Goal: Task Accomplishment & Management: Manage account settings

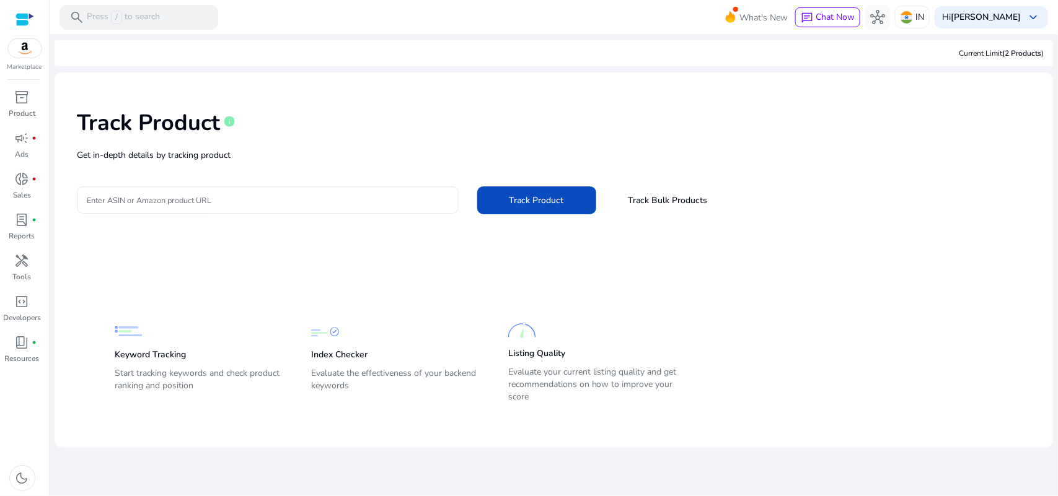
click at [131, 205] on input "Enter ASIN or Amazon product URL" at bounding box center [268, 200] width 362 height 14
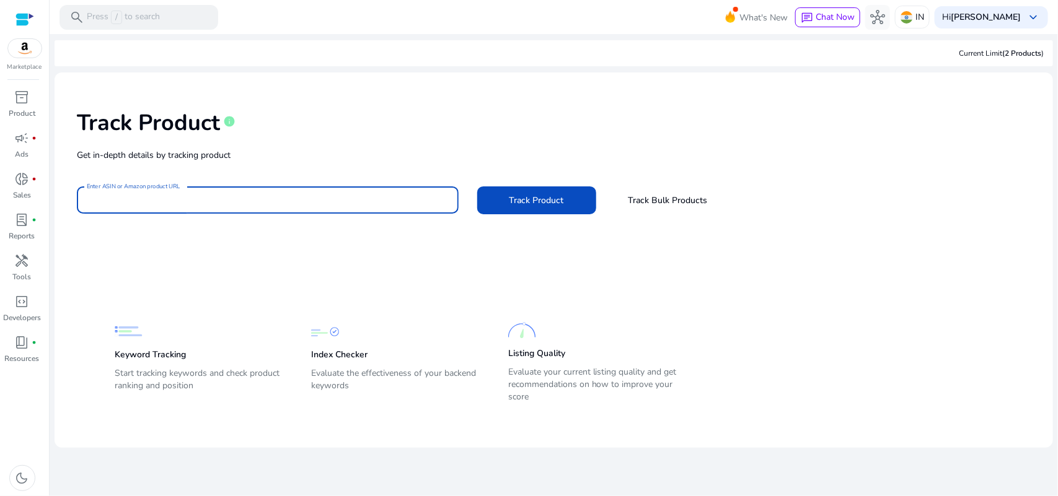
click at [224, 264] on mat-card-content "Track Product info Get in-depth details by tracking product Enter ASIN or Amazo…" at bounding box center [554, 261] width 999 height 376
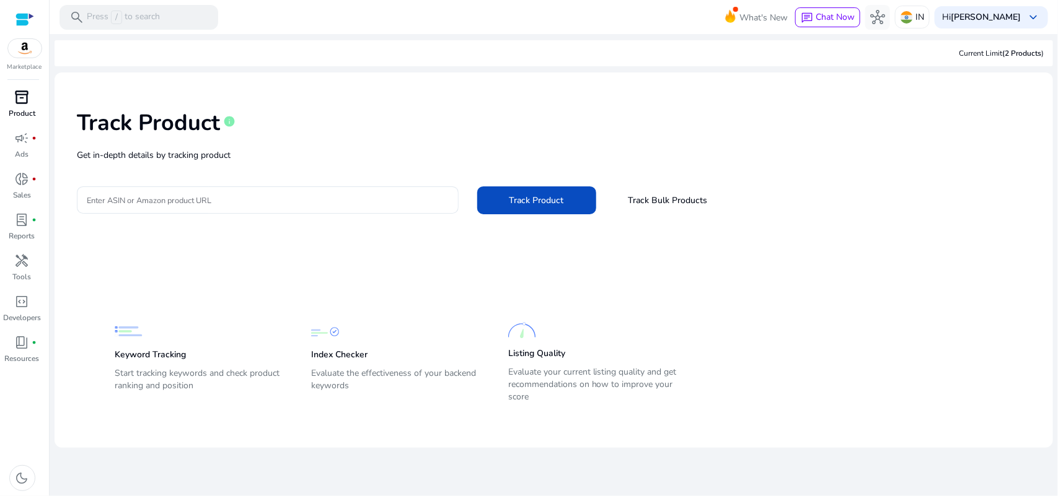
click at [23, 99] on span "inventory_2" at bounding box center [22, 97] width 15 height 15
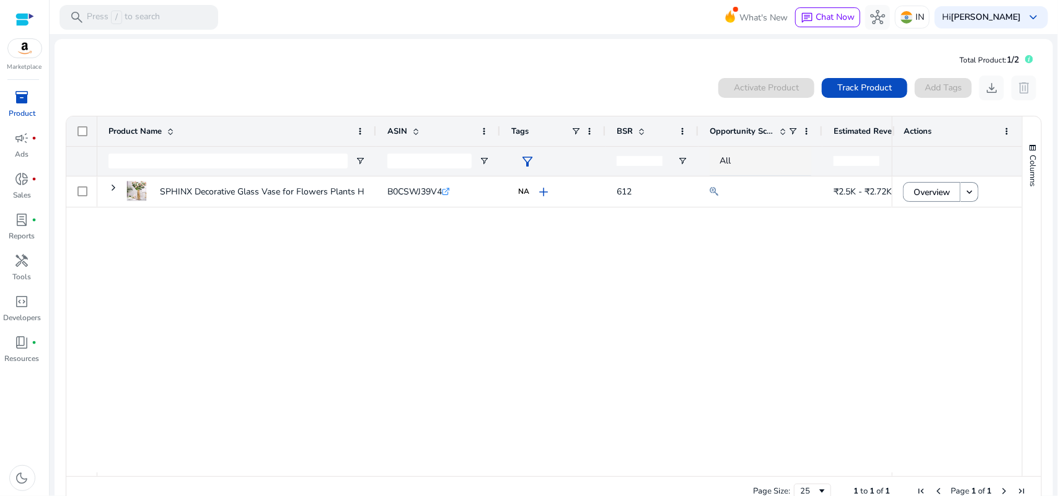
click at [475, 76] on div "0 products selected Activate Product Track Product Add Tags download delete" at bounding box center [553, 88] width 977 height 25
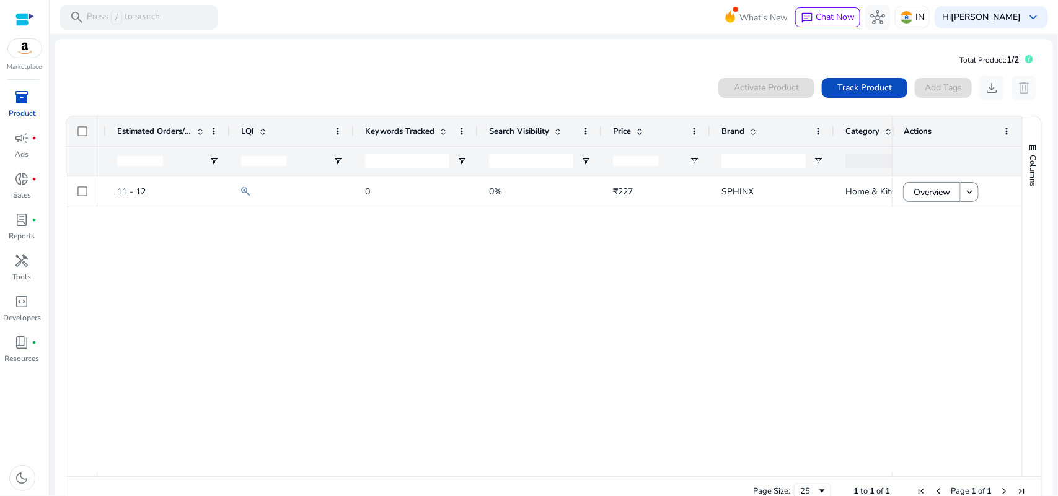
scroll to position [0, 824]
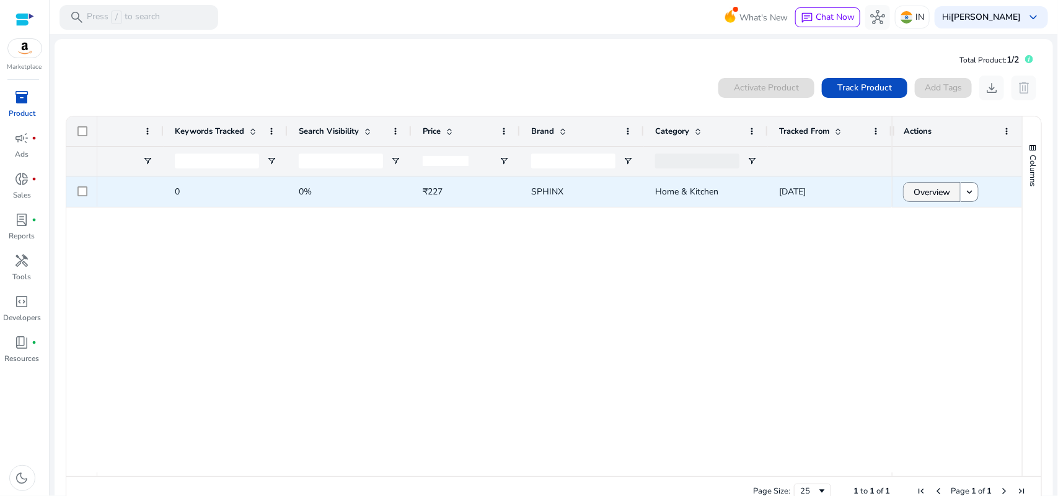
click at [935, 193] on span "Overview" at bounding box center [932, 192] width 37 height 25
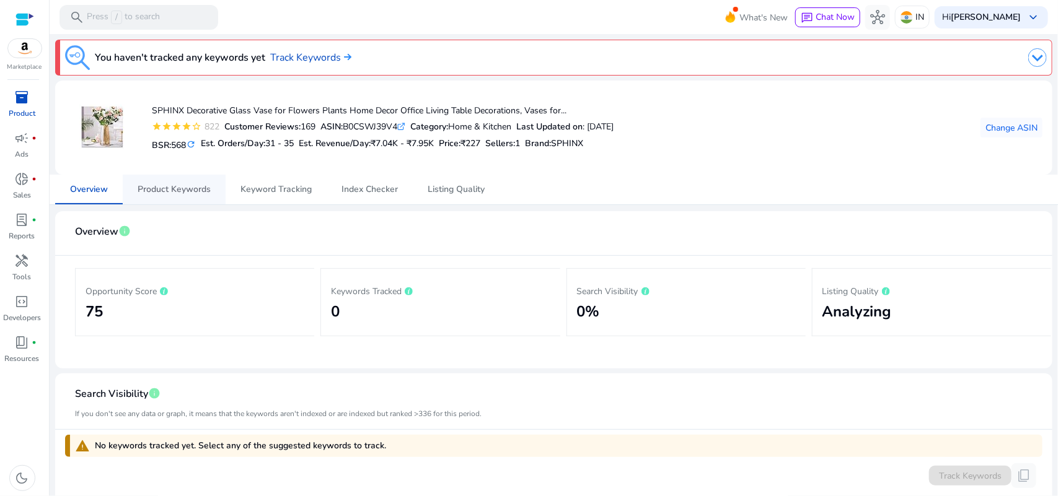
click at [177, 194] on span "Product Keywords" at bounding box center [174, 189] width 73 height 9
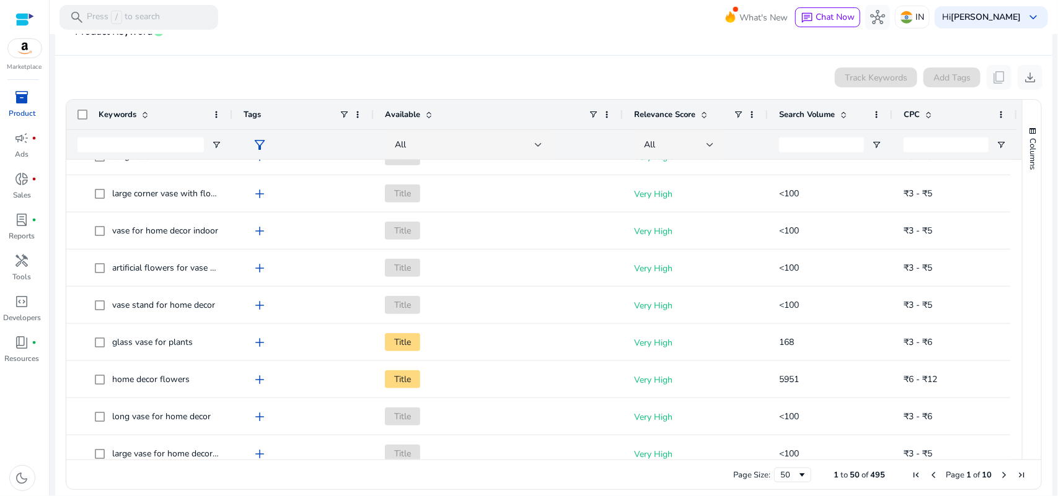
scroll to position [232, 0]
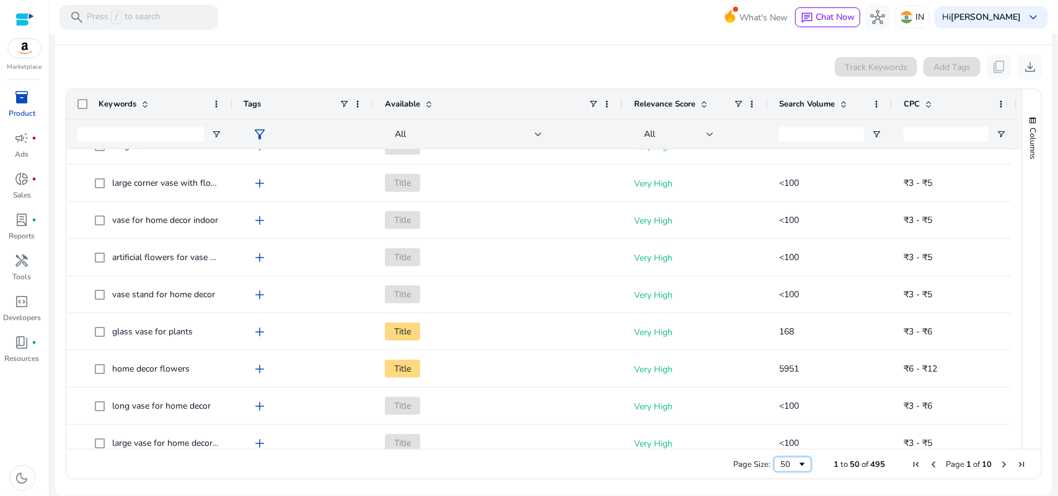
click at [797, 467] on span "Page Size" at bounding box center [802, 465] width 10 height 10
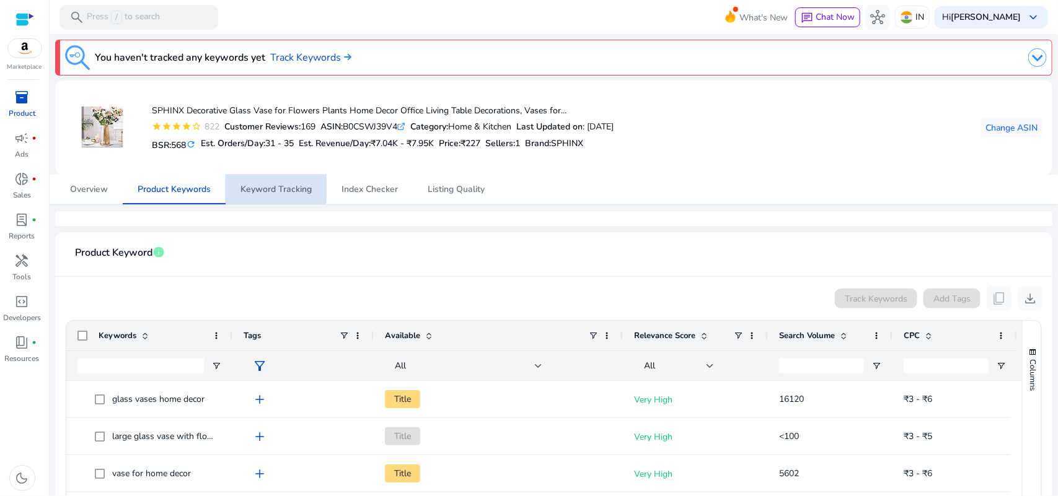
click at [268, 185] on span "Keyword Tracking" at bounding box center [275, 189] width 71 height 9
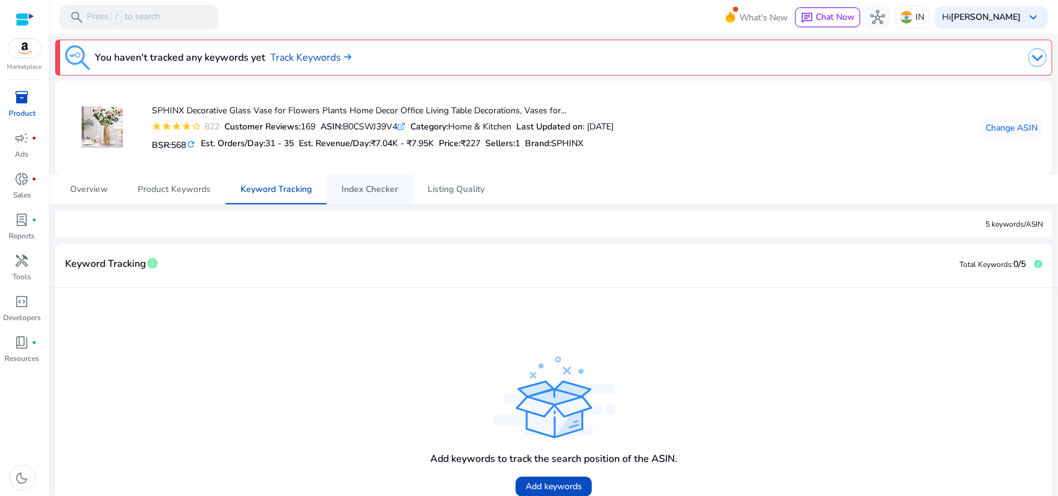
click at [377, 191] on span "Index Checker" at bounding box center [370, 189] width 56 height 9
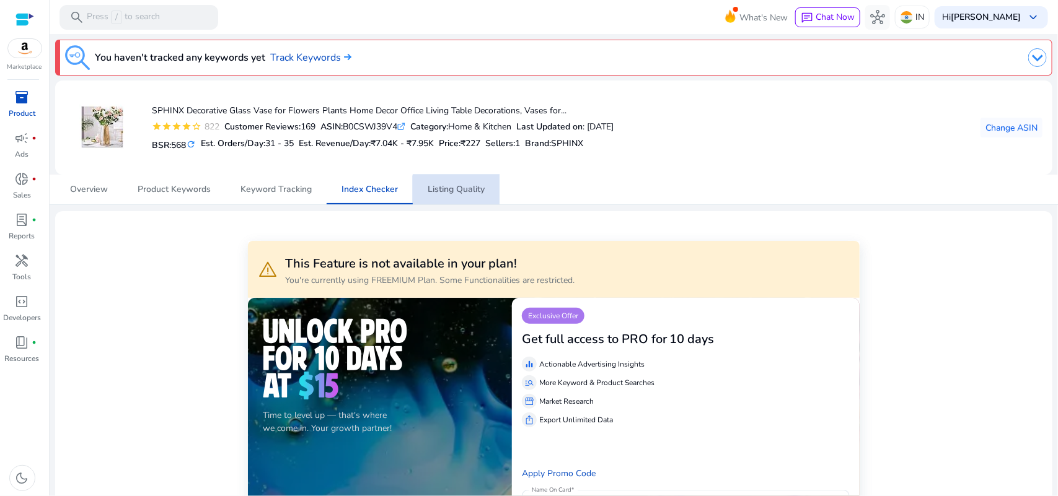
click at [459, 192] on span "Listing Quality" at bounding box center [456, 189] width 57 height 9
click at [472, 190] on span "Listing Quality" at bounding box center [456, 189] width 57 height 9
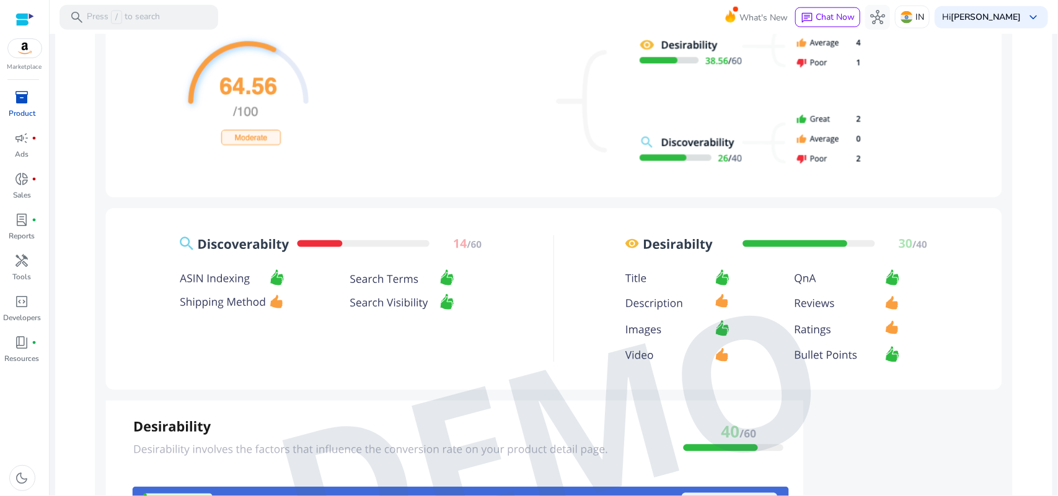
drag, startPoint x: 355, startPoint y: 304, endPoint x: 73, endPoint y: 305, distance: 282.6
click at [73, 305] on div "**********" at bounding box center [553, 207] width 977 height 1416
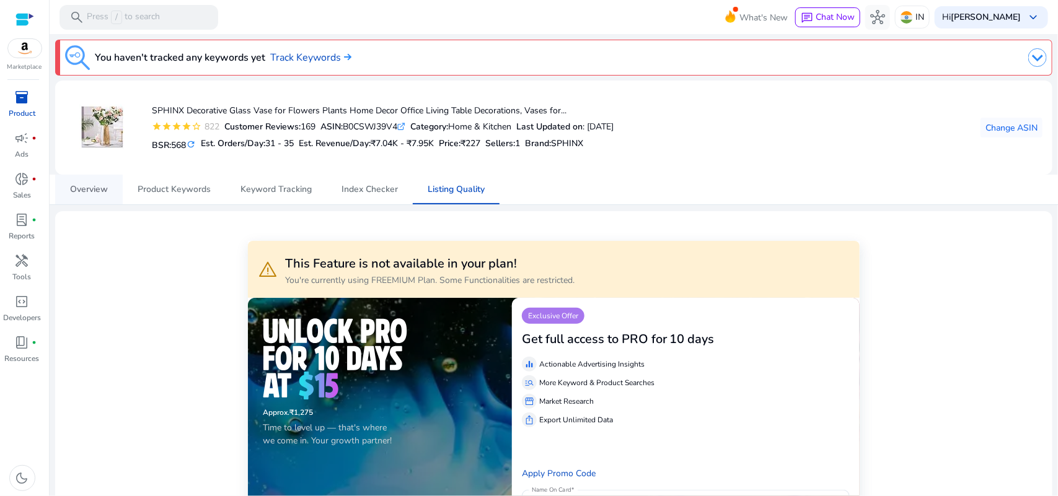
click at [82, 197] on span "Overview" at bounding box center [89, 190] width 38 height 30
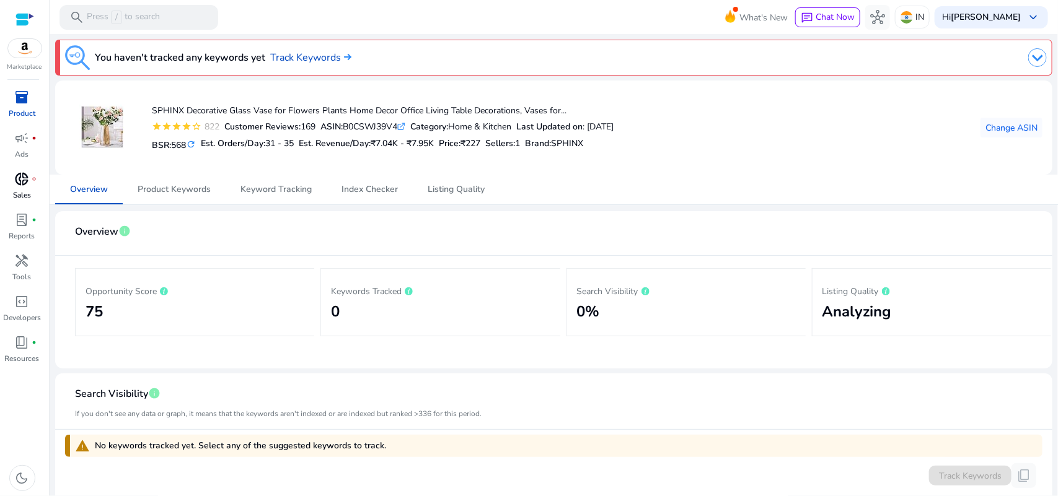
click at [17, 190] on p "Sales" at bounding box center [22, 195] width 18 height 11
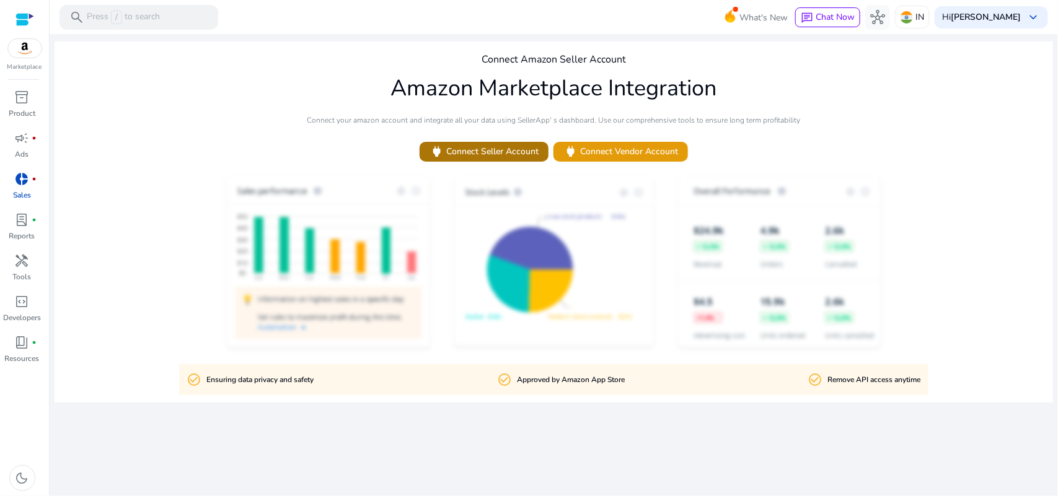
click at [454, 149] on span "power Connect Seller Account" at bounding box center [484, 151] width 109 height 14
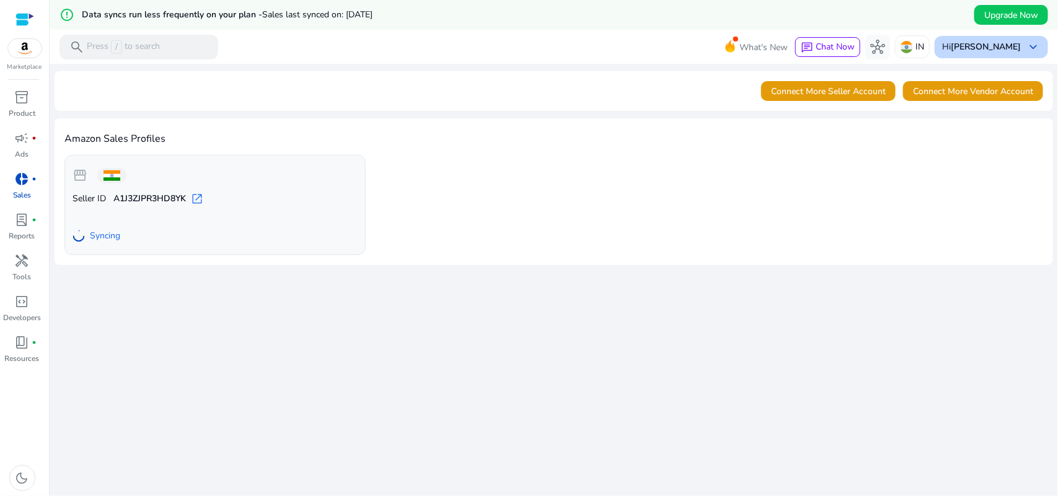
click at [1014, 48] on b "[PERSON_NAME]" at bounding box center [986, 47] width 70 height 12
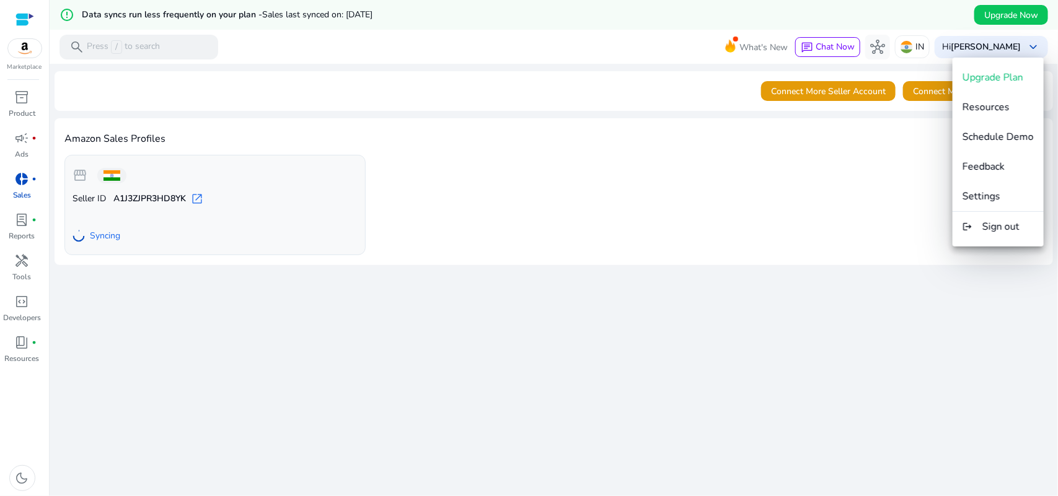
click at [682, 220] on div at bounding box center [529, 248] width 1058 height 496
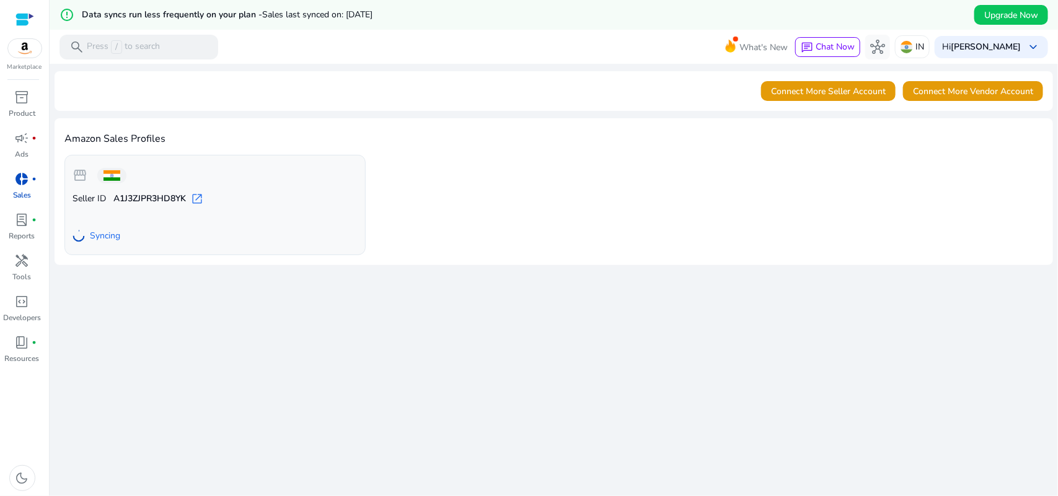
click at [31, 180] on div "donut_small fiber_manual_record" at bounding box center [22, 179] width 35 height 20
click at [22, 186] on span "donut_small" at bounding box center [22, 179] width 15 height 15
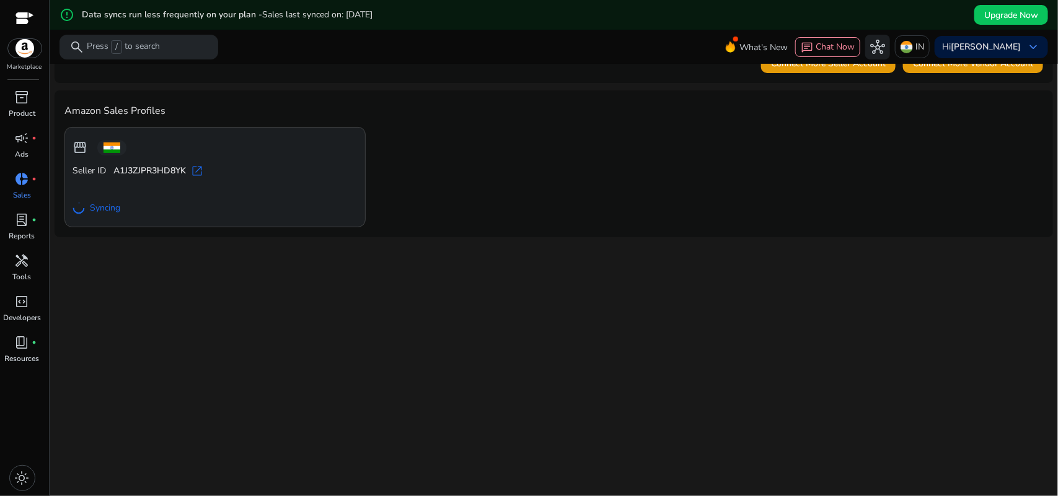
scroll to position [29, 0]
click at [487, 179] on div "storefront Seller ID A1J3ZJPR3HD8YK open_in_new Syncing" at bounding box center [553, 176] width 979 height 100
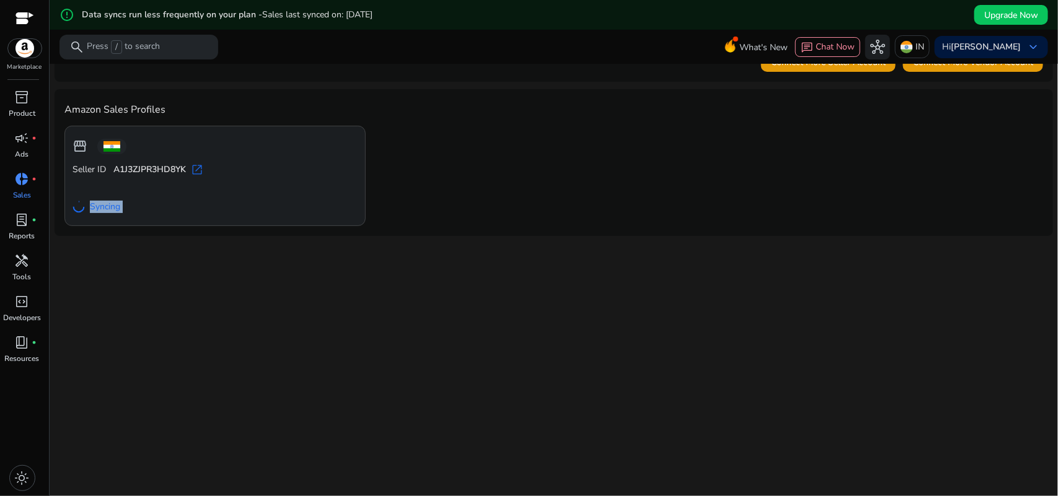
click at [487, 179] on div "storefront Seller ID A1J3ZJPR3HD8YK open_in_new Syncing" at bounding box center [553, 176] width 979 height 100
click at [547, 172] on div "storefront Seller ID A1J3ZJPR3HD8YK open_in_new Syncing" at bounding box center [553, 176] width 979 height 100
click at [121, 166] on b "A1J3ZJPR3HD8YK" at bounding box center [149, 170] width 73 height 12
click at [200, 168] on span "open_in_new" at bounding box center [197, 170] width 12 height 12
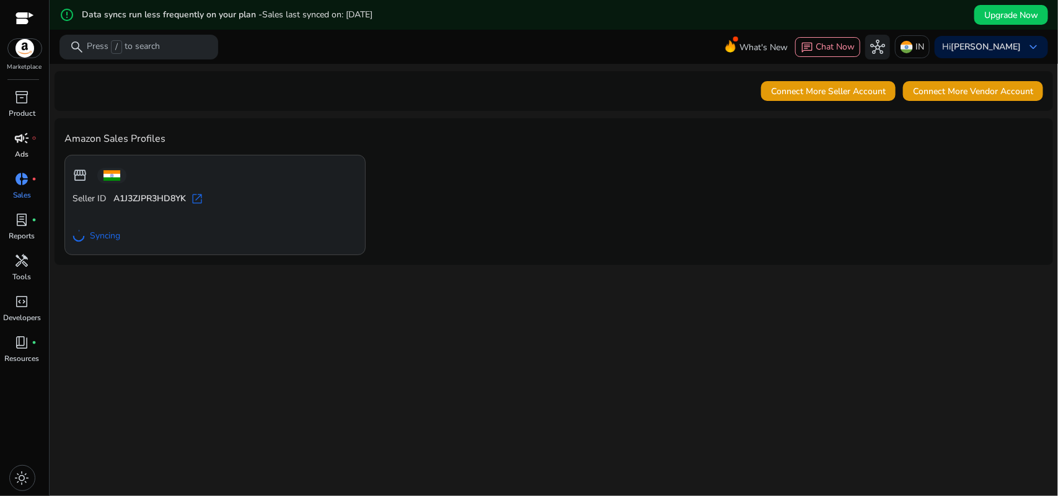
click at [26, 149] on p "Ads" at bounding box center [22, 154] width 14 height 11
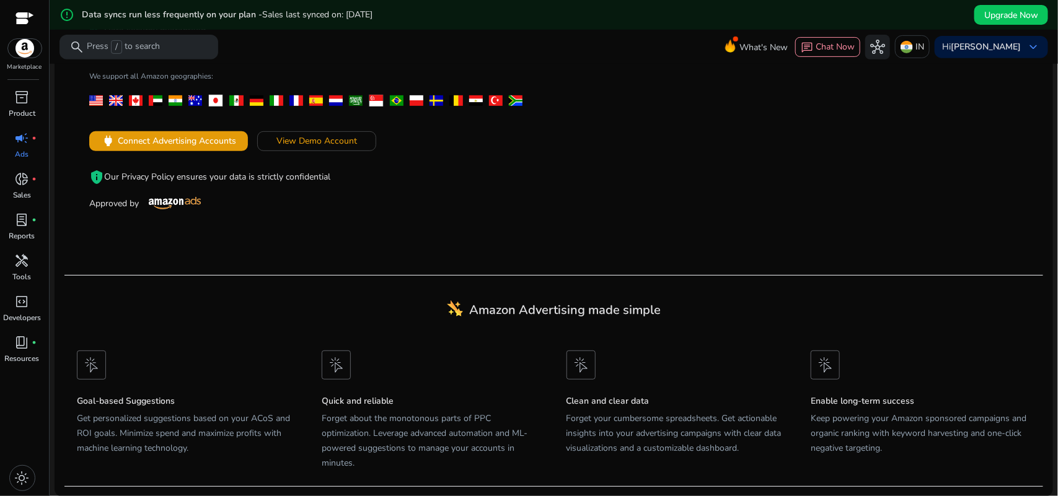
scroll to position [209, 0]
click at [17, 90] on span "inventory_2" at bounding box center [22, 97] width 15 height 15
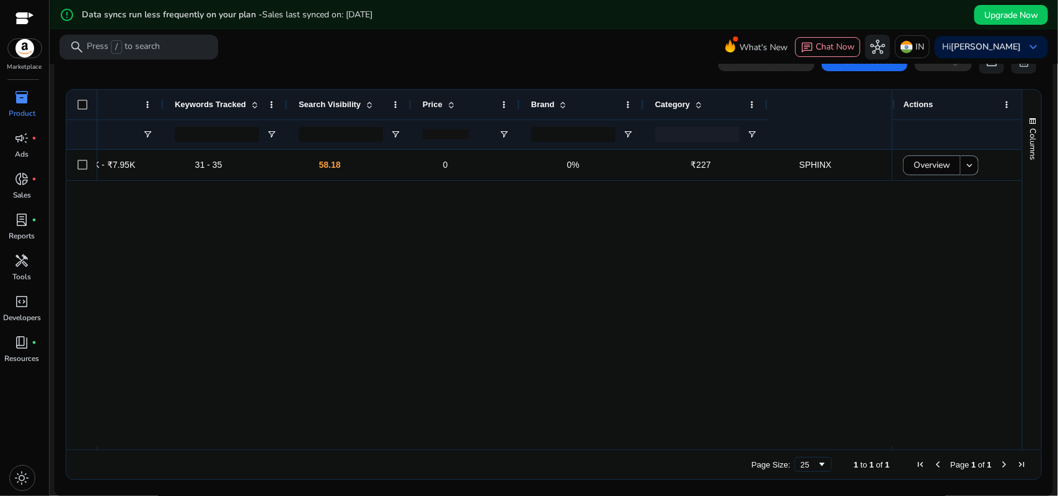
scroll to position [0, 1036]
drag, startPoint x: 840, startPoint y: 441, endPoint x: 422, endPoint y: 399, distance: 420.0
click at [472, 425] on div "31 - 35 58.18 0 0% ₹227 SPHINX Home & Kitchen [DATE]" at bounding box center [494, 298] width 795 height 296
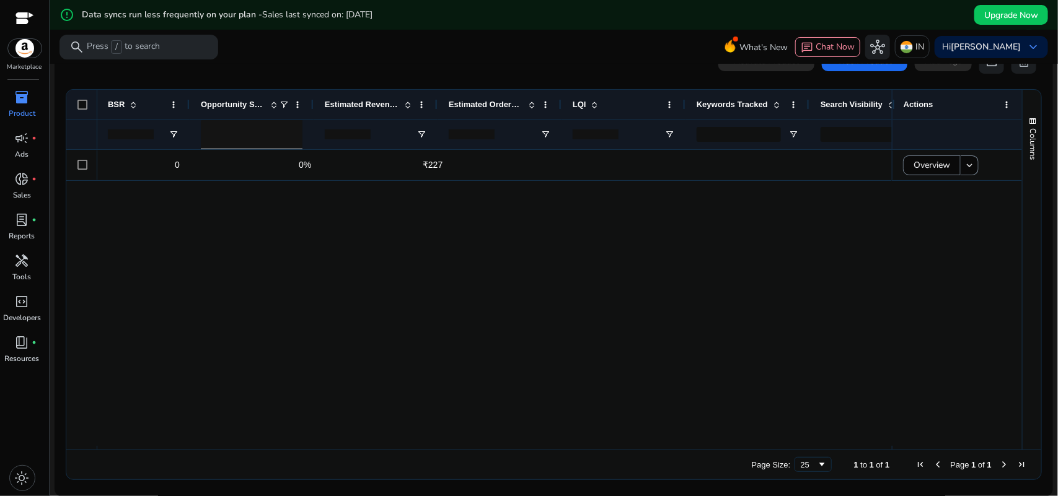
scroll to position [0, 509]
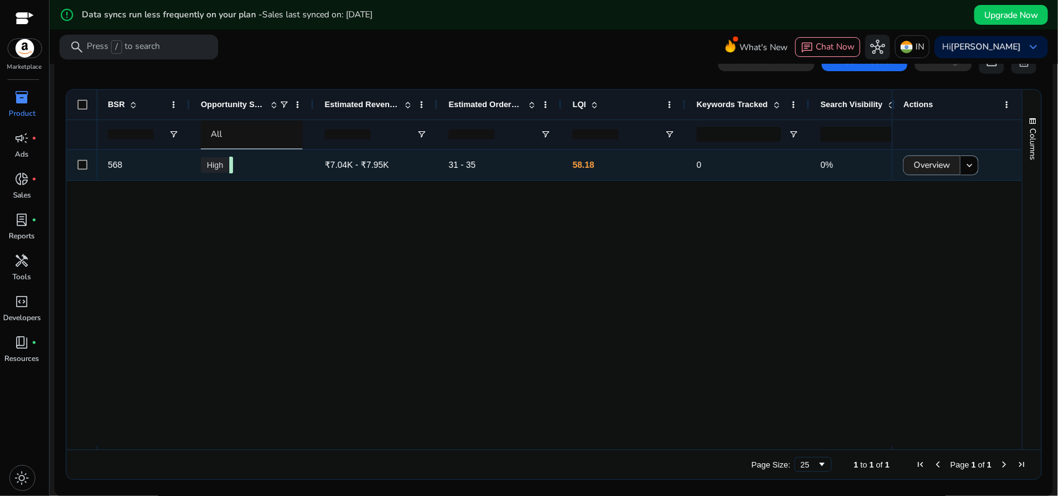
click at [929, 158] on span "Overview" at bounding box center [932, 164] width 37 height 25
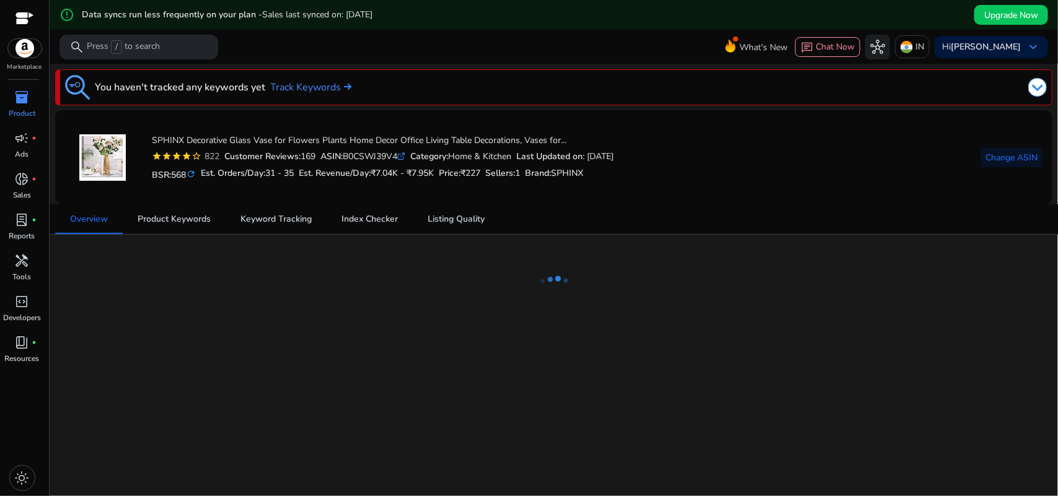
click at [16, 97] on span "inventory_2" at bounding box center [22, 97] width 15 height 15
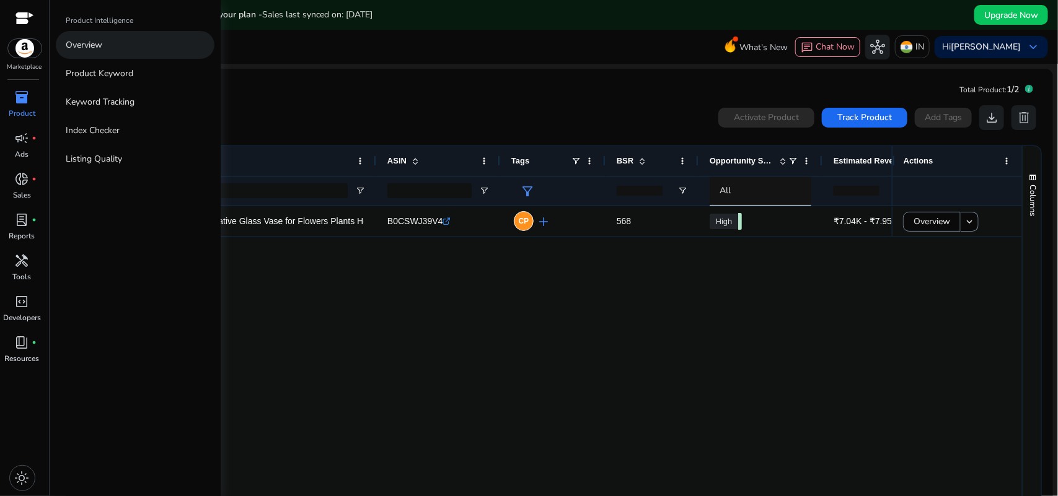
click at [90, 38] on p "Overview" at bounding box center [84, 44] width 37 height 13
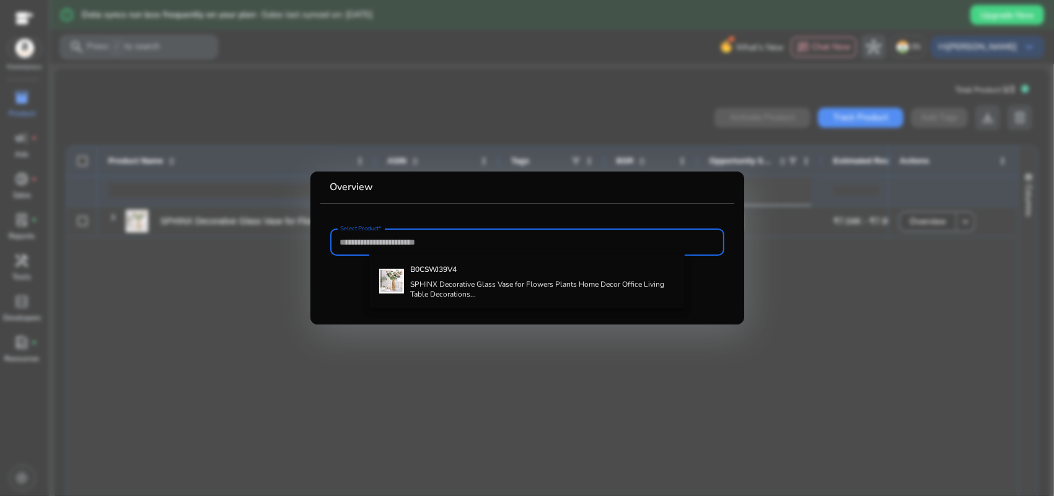
click at [225, 302] on div at bounding box center [527, 248] width 1054 height 496
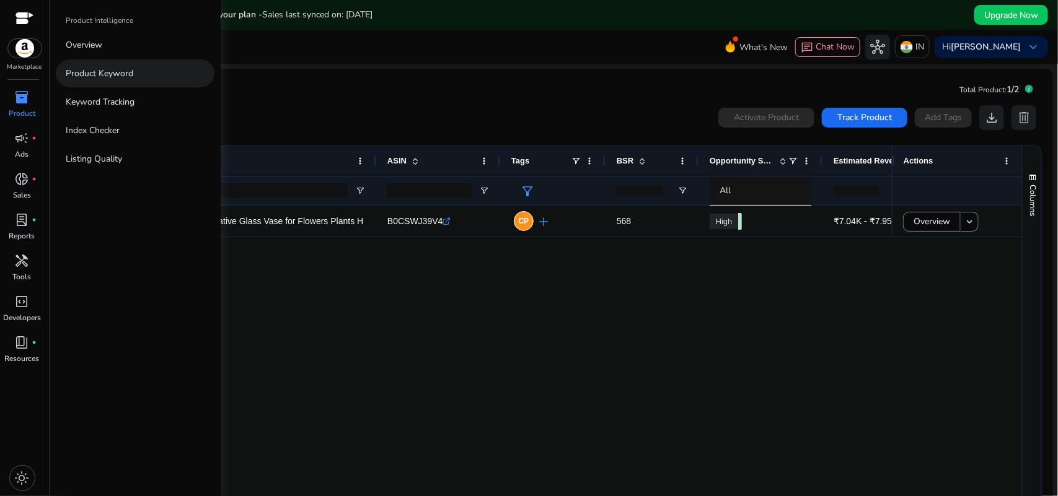
click at [107, 76] on p "Product Keyword" at bounding box center [100, 73] width 68 height 13
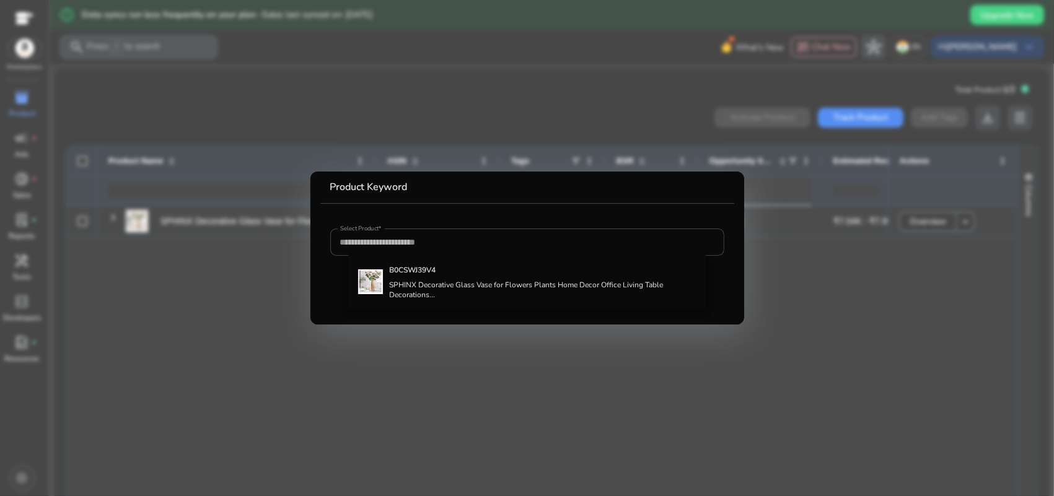
click at [798, 435] on div at bounding box center [527, 248] width 1054 height 496
